Goal: Task Accomplishment & Management: Use online tool/utility

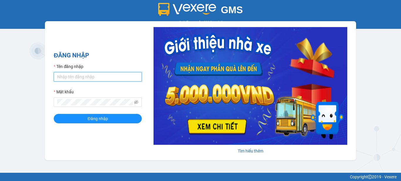
click at [107, 78] on input "Tên đăng nhập" at bounding box center [98, 76] width 88 height 9
type input "baichay.phucxuyen"
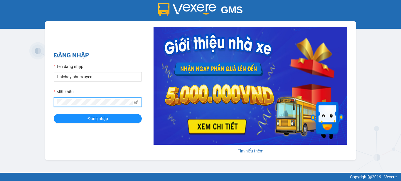
click at [54, 114] on button "Đăng nhập" at bounding box center [98, 118] width 88 height 9
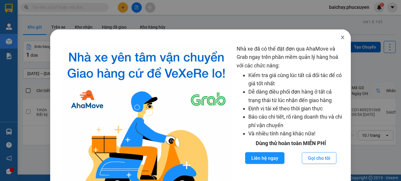
click at [340, 38] on icon "close" at bounding box center [342, 37] width 5 height 5
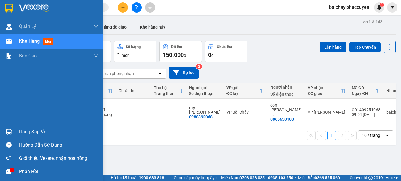
click at [33, 132] on div "Hàng sắp về" at bounding box center [58, 131] width 79 height 9
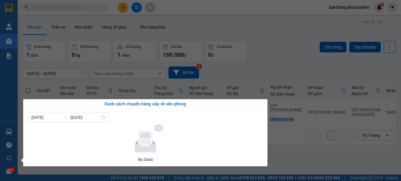
click at [315, 156] on section "Kết quả tìm kiếm ( 0 ) Bộ lọc No Data baichay.phucxuyen 1 [PERSON_NAME] lý giao…" at bounding box center [200, 90] width 401 height 181
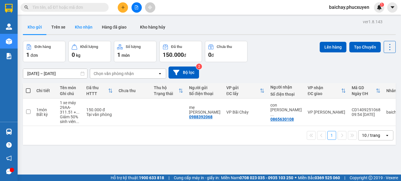
click at [83, 28] on button "Kho nhận" at bounding box center [83, 27] width 27 height 14
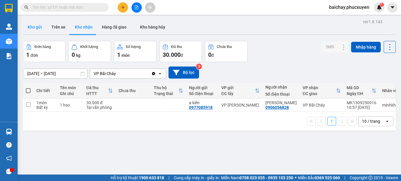
click at [37, 28] on button "Kho gửi" at bounding box center [35, 27] width 24 height 14
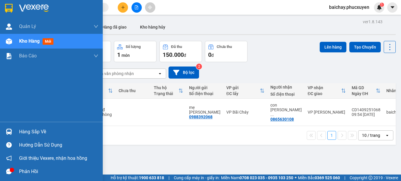
click at [9, 172] on icon "message" at bounding box center [9, 171] width 6 height 6
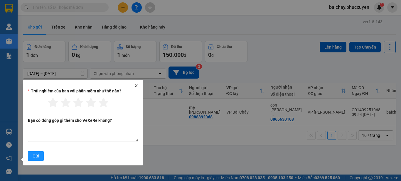
click at [137, 85] on icon "close" at bounding box center [136, 85] width 4 height 4
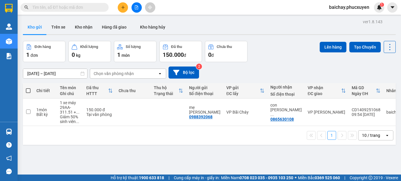
click at [224, 161] on div "ver 1.8.143 Kho gửi Trên xe Kho nhận Hàng đã giao Kho hàng hủy Đơn hàng 1 đơn K…" at bounding box center [210, 108] width 378 height 181
click at [29, 112] on input "checkbox" at bounding box center [28, 111] width 4 height 4
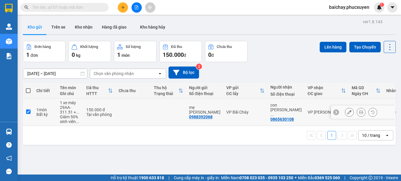
checkbox input "true"
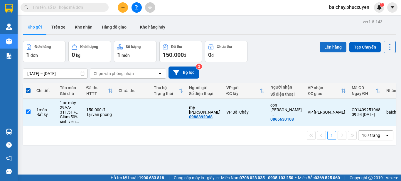
click at [326, 49] on button "Lên hàng" at bounding box center [333, 47] width 27 height 11
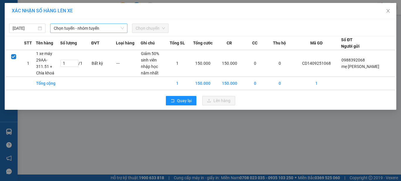
click at [114, 28] on span "Chọn tuyến - nhóm tuyến" at bounding box center [89, 28] width 70 height 9
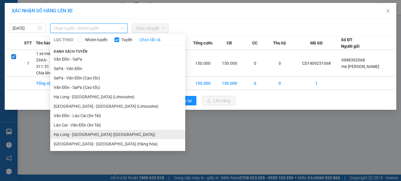
click at [73, 135] on li "Hạ Long - [GEOGRAPHIC_DATA] ([GEOGRAPHIC_DATA])" at bounding box center [117, 134] width 135 height 9
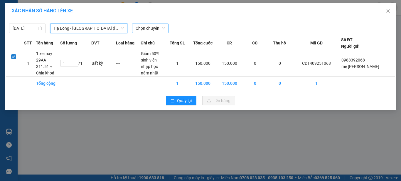
click at [154, 28] on span "Chọn chuyến" at bounding box center [150, 28] width 29 height 9
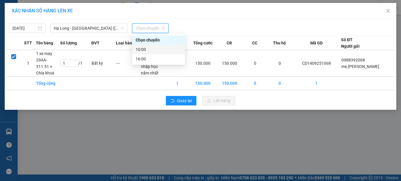
click at [144, 49] on div "10:00" at bounding box center [159, 49] width 46 height 6
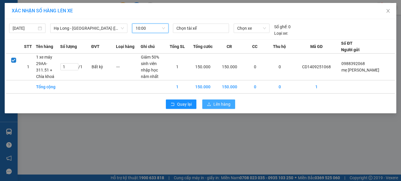
click at [214, 105] on span "Lên hàng" at bounding box center [222, 104] width 17 height 6
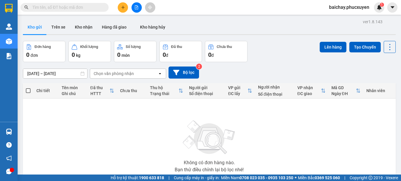
click at [10, 169] on div at bounding box center [12, 169] width 4 height 4
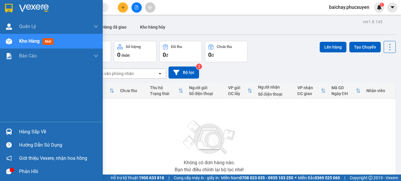
click at [9, 171] on icon "message" at bounding box center [9, 171] width 6 height 6
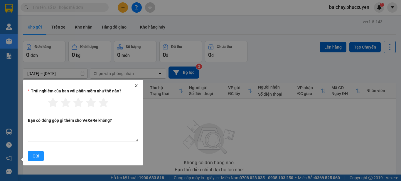
click at [135, 86] on icon "close" at bounding box center [136, 85] width 3 height 3
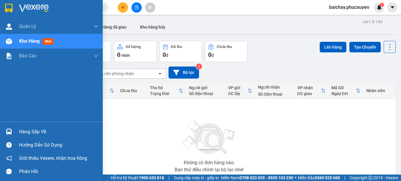
click at [28, 132] on div "Hàng sắp về" at bounding box center [58, 131] width 79 height 9
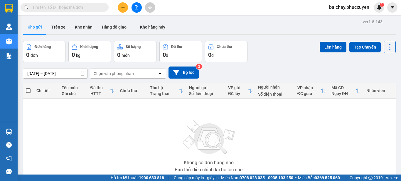
click at [285, 135] on section "Kết quả tìm kiếm ( 0 ) Bộ lọc No Data baichay.phucxuyen 1 [PERSON_NAME] lý giao…" at bounding box center [200, 90] width 401 height 181
click at [85, 26] on button "Kho nhận" at bounding box center [83, 27] width 27 height 14
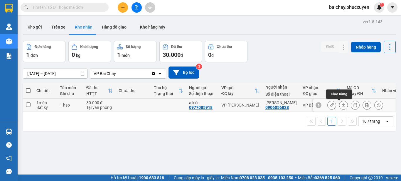
click at [342, 104] on icon at bounding box center [344, 105] width 4 height 4
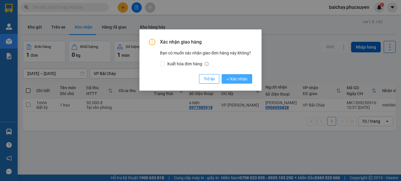
click at [231, 79] on span "Xác nhận" at bounding box center [236, 78] width 21 height 6
